Goal: Task Accomplishment & Management: Manage account settings

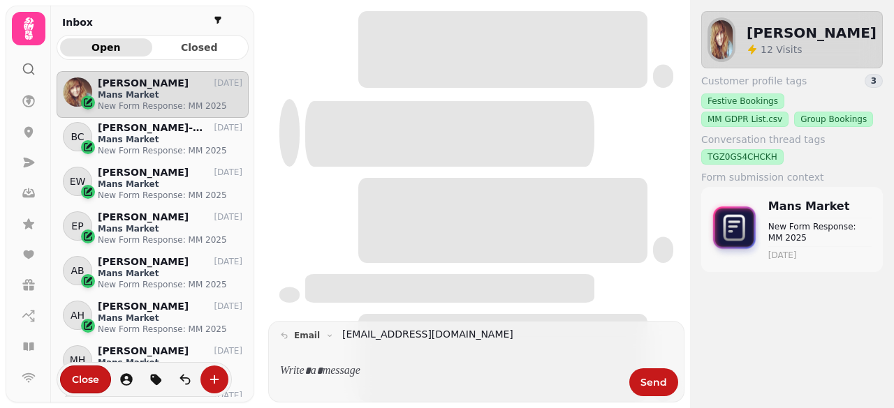
scroll to position [315, 182]
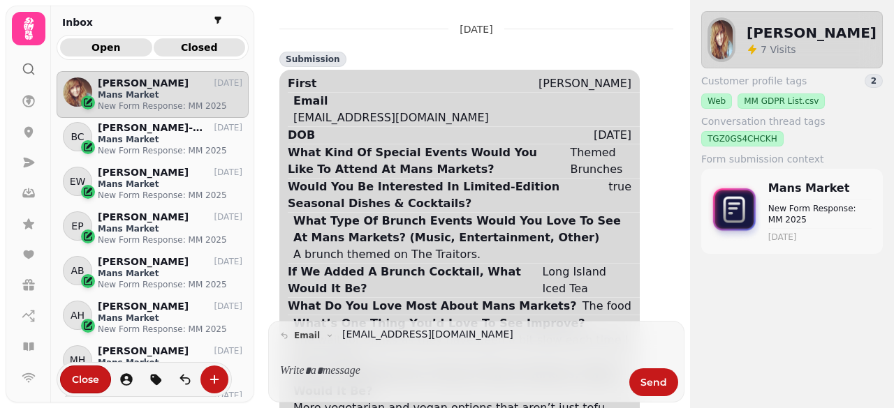
click at [190, 55] on button "Closed" at bounding box center [200, 47] width 92 height 18
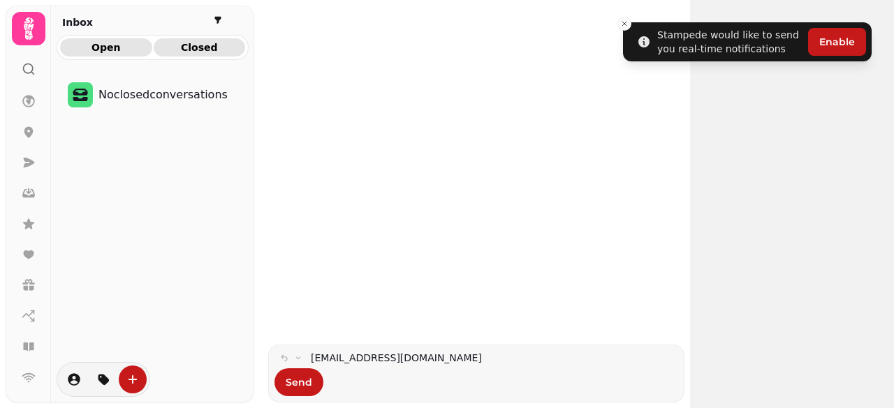
click at [107, 55] on button "Open" at bounding box center [106, 47] width 92 height 18
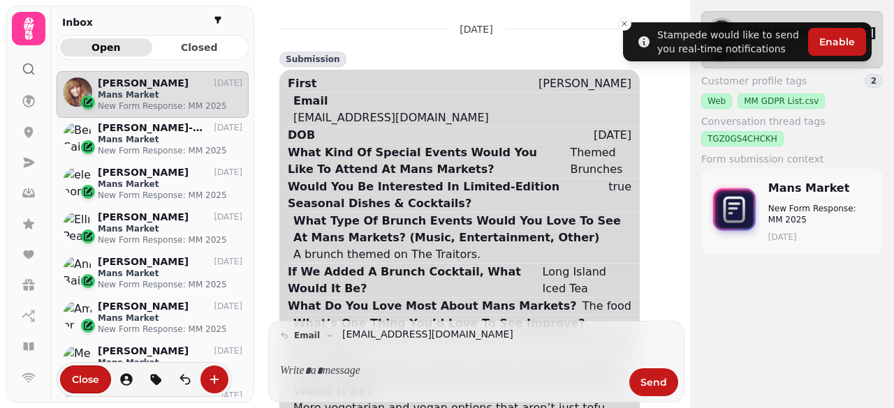
scroll to position [315, 182]
